Goal: Use online tool/utility: Utilize a website feature to perform a specific function

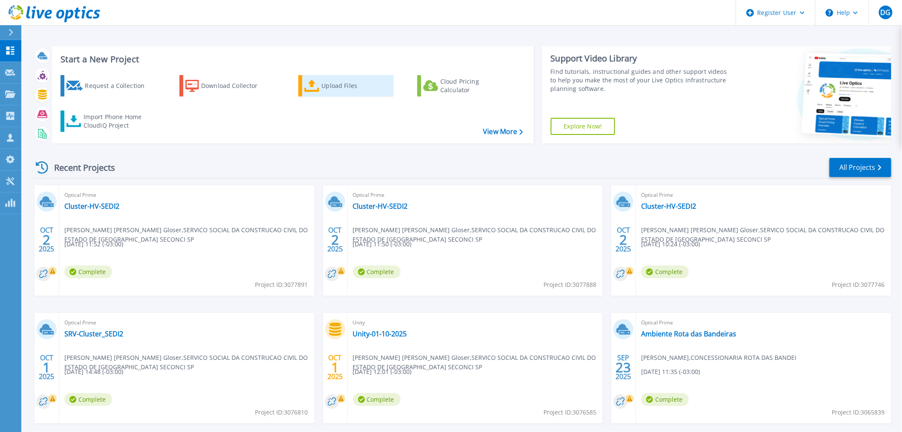
click at [315, 82] on icon at bounding box center [311, 86] width 15 height 12
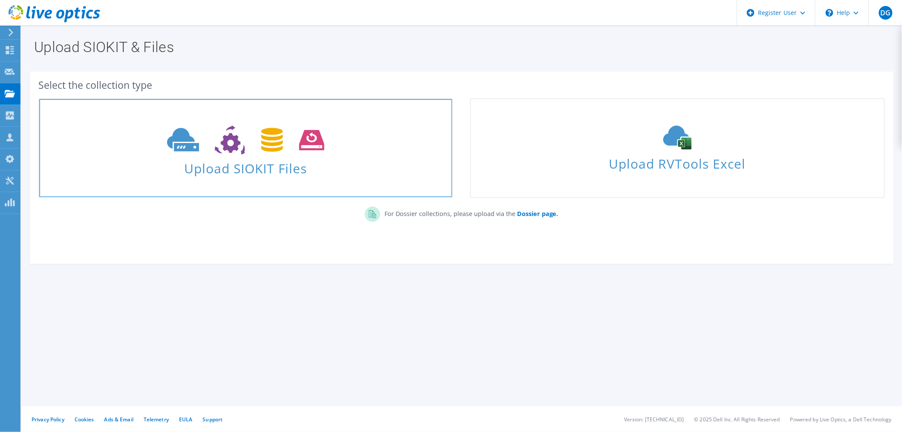
click at [351, 156] on span at bounding box center [245, 139] width 413 height 36
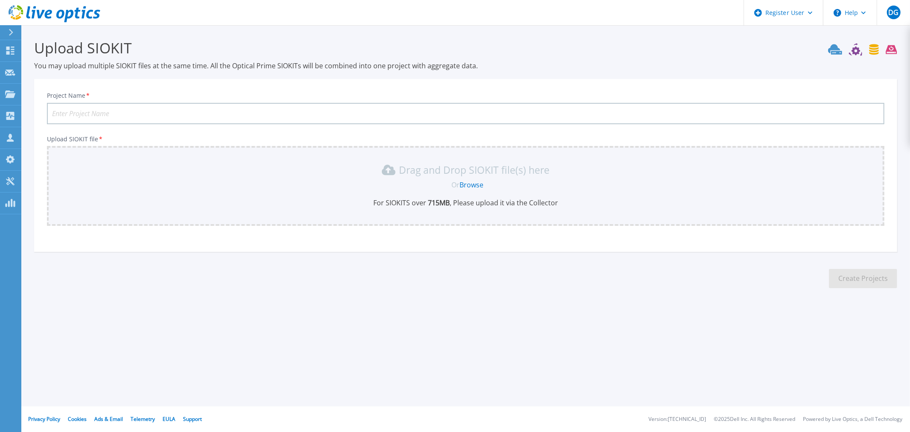
click at [217, 116] on input "Project Name *" at bounding box center [465, 113] width 837 height 21
type input "Nova Coleta - EDP Serre-ES"
click at [470, 184] on link "Browse" at bounding box center [471, 184] width 24 height 9
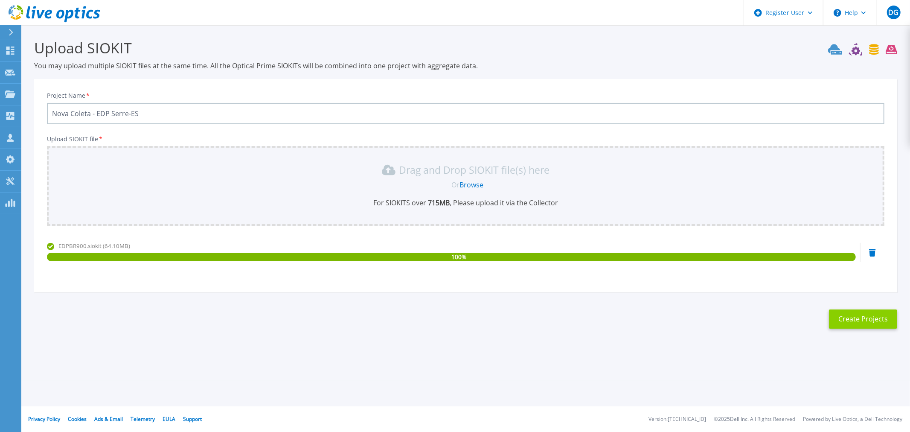
click at [860, 323] on button "Create Projects" at bounding box center [863, 318] width 68 height 19
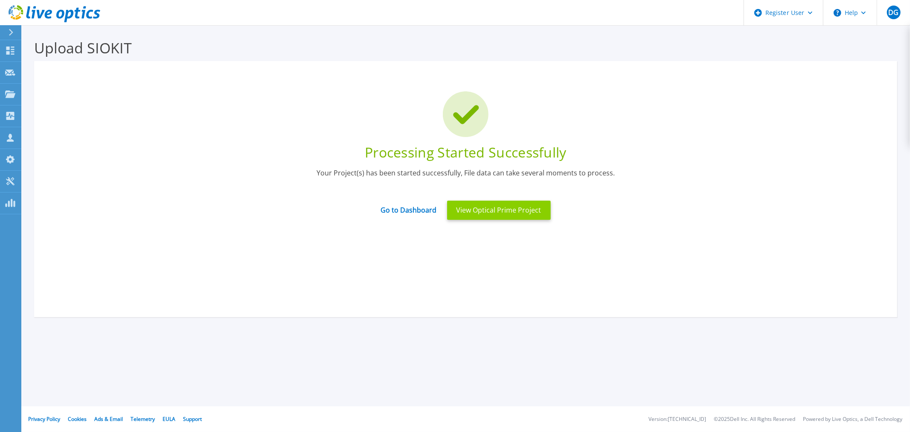
click at [480, 215] on button "View Optical Prime Project" at bounding box center [499, 209] width 104 height 19
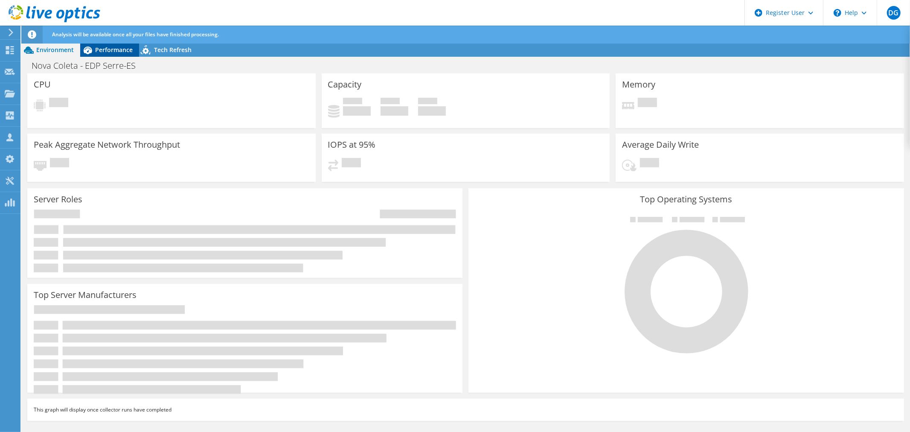
click at [94, 46] on icon at bounding box center [87, 50] width 15 height 15
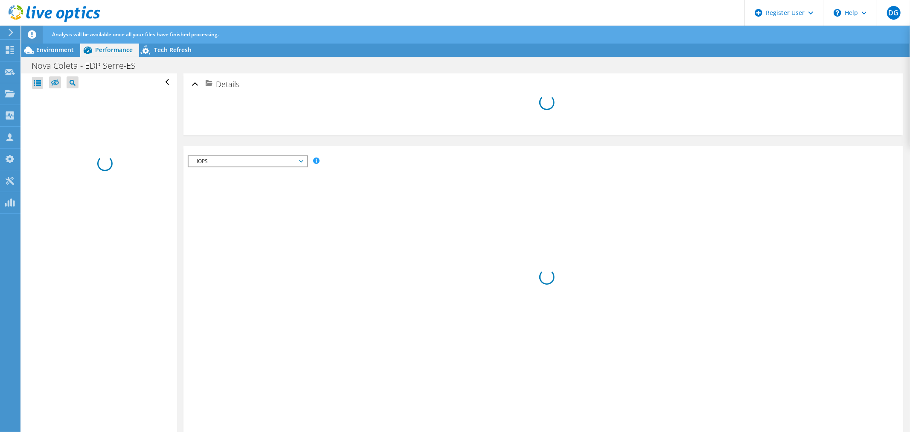
click at [65, 15] on icon at bounding box center [55, 13] width 92 height 17
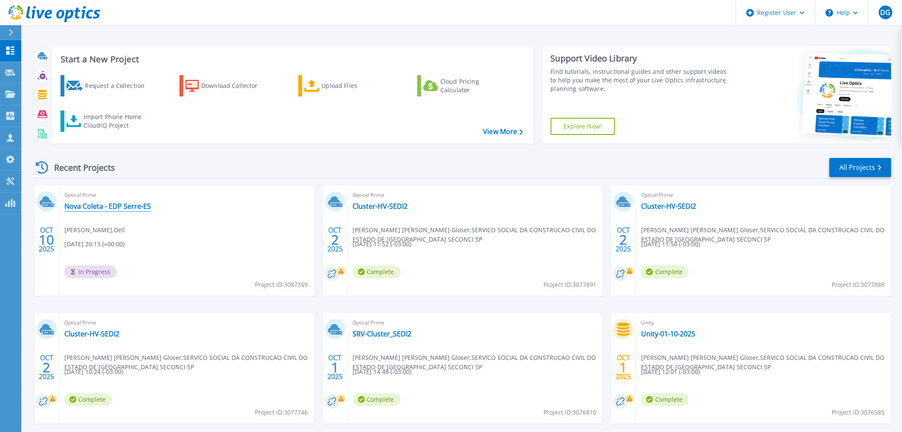
click at [126, 207] on link "Nova Coleta - EDP Serre-ES" at bounding box center [107, 206] width 87 height 9
